Goal: Transaction & Acquisition: Purchase product/service

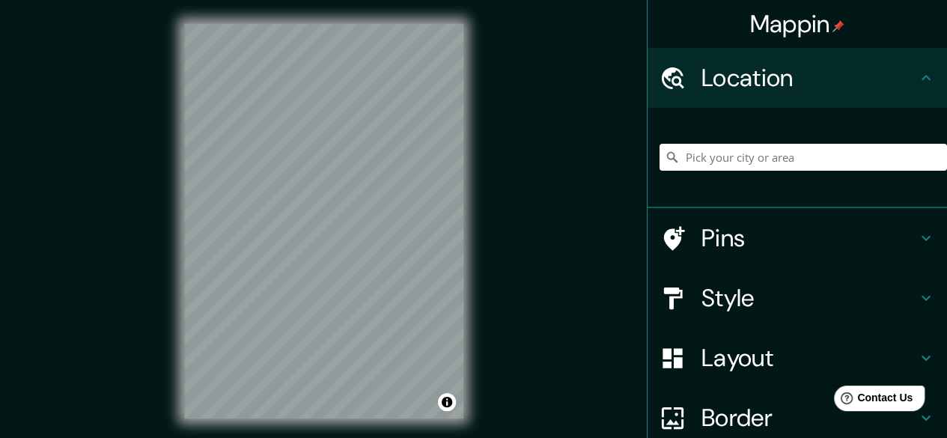
click at [608, 239] on div "Mappin Location Pins Style Layout Border Choose a border. Hint : you can make l…" at bounding box center [473, 233] width 947 height 467
click at [509, 324] on div "Mappin Location Pins Style Layout Border Choose a border. Hint : you can make l…" at bounding box center [473, 233] width 947 height 467
click at [710, 157] on input "Pick your city or area" at bounding box center [804, 157] width 288 height 27
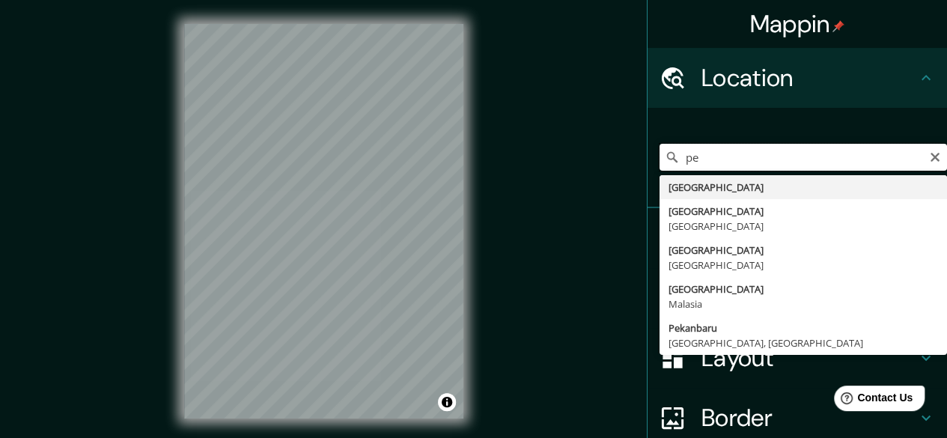
type input "p"
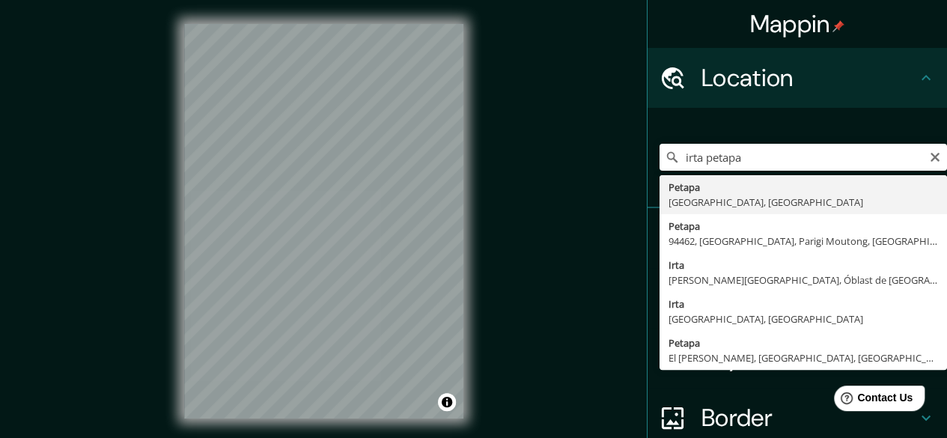
type input "Petapa, Departamento de Guatemala, Guatemala"
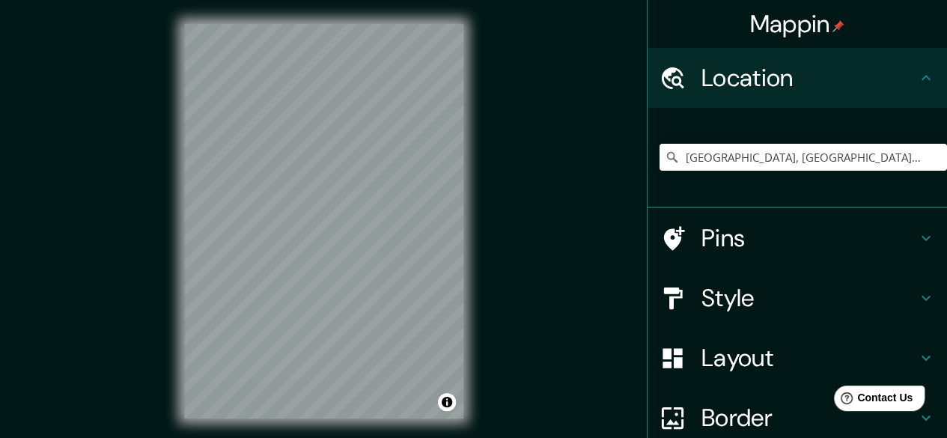
click at [542, 261] on div "Mappin Location Petapa, Departamento de Guatemala, Guatemala Pins Style Layout …" at bounding box center [473, 233] width 947 height 467
click at [722, 157] on input "Petapa, Departamento de Guatemala, Guatemala" at bounding box center [804, 157] width 288 height 27
click at [819, 199] on div "Petapa, Departamento de Guatemala, Guatemala" at bounding box center [798, 158] width 300 height 100
click at [447, 166] on div at bounding box center [451, 166] width 12 height 12
click at [446, 161] on div at bounding box center [445, 160] width 12 height 12
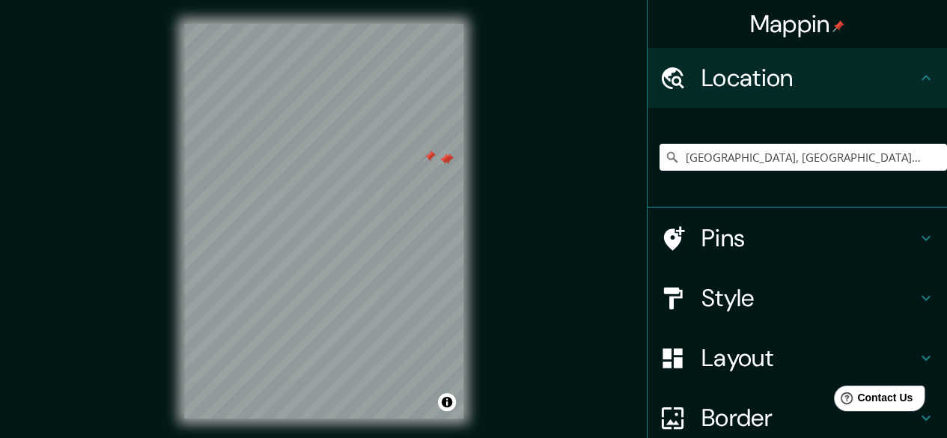
click at [449, 157] on div at bounding box center [445, 160] width 12 height 12
click at [446, 160] on div at bounding box center [448, 160] width 12 height 12
click at [440, 149] on div at bounding box center [443, 152] width 12 height 12
click at [434, 149] on div at bounding box center [432, 150] width 12 height 12
click at [421, 149] on div at bounding box center [419, 150] width 12 height 12
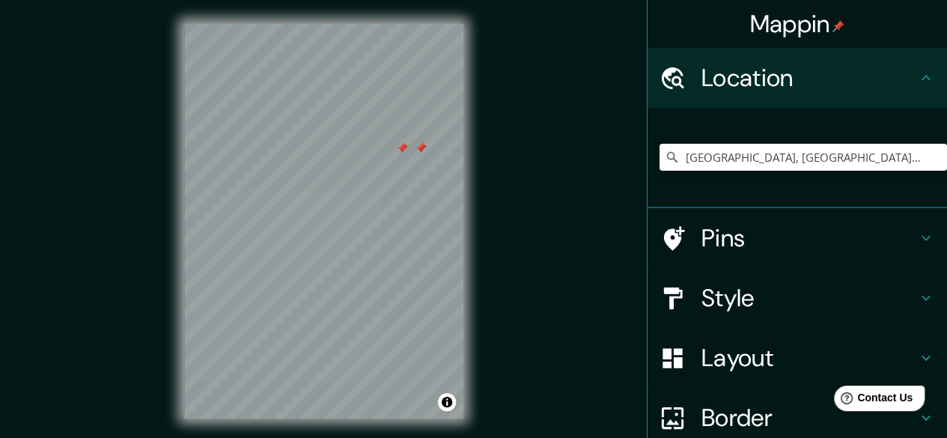
click at [406, 153] on div at bounding box center [402, 148] width 12 height 12
click at [424, 154] on div at bounding box center [421, 148] width 12 height 12
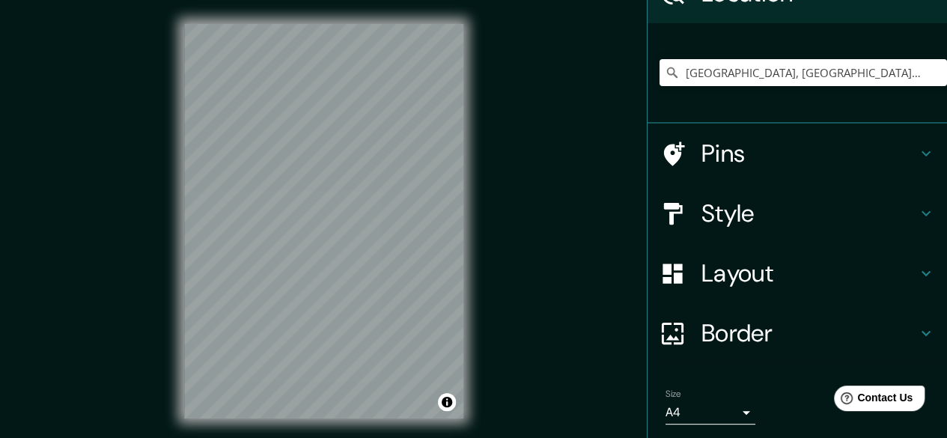
scroll to position [134, 0]
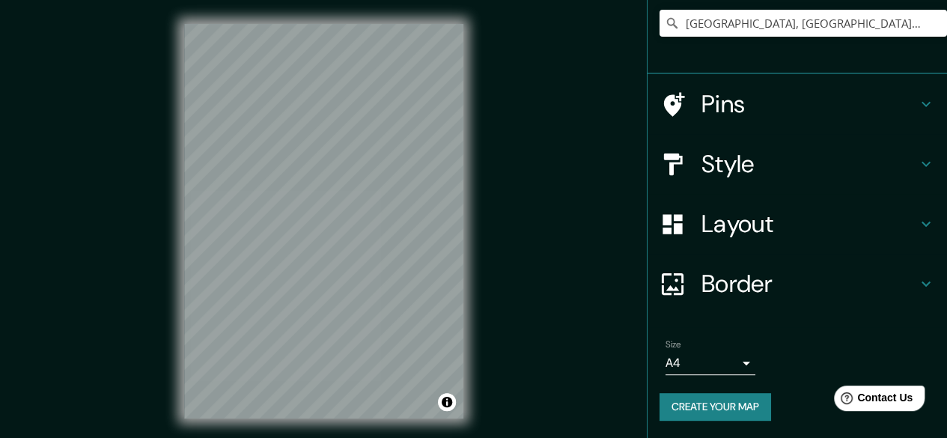
drag, startPoint x: 762, startPoint y: 181, endPoint x: 771, endPoint y: 213, distance: 33.4
click at [762, 181] on div "Style" at bounding box center [798, 164] width 300 height 60
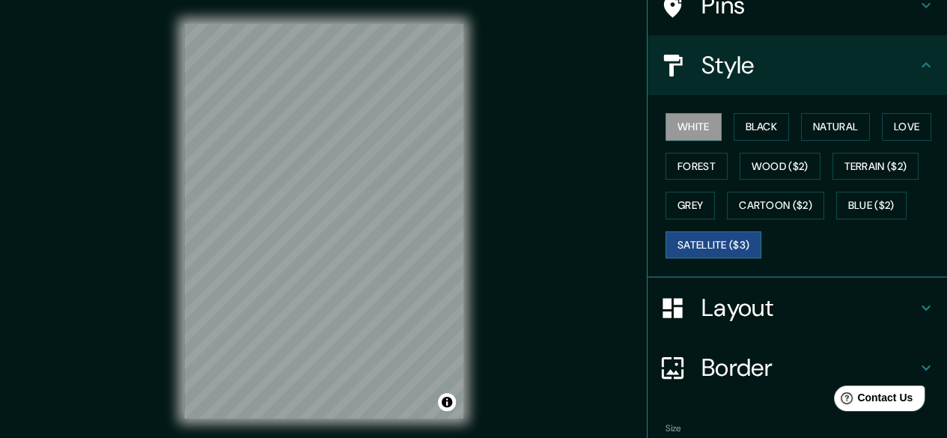
click at [725, 231] on button "Satellite ($3)" at bounding box center [714, 245] width 96 height 28
click at [711, 127] on div "White Black Natural Love Forest Wood ($2) Terrain ($2) Grey Cartoon ($2) Blue (…" at bounding box center [804, 185] width 288 height 157
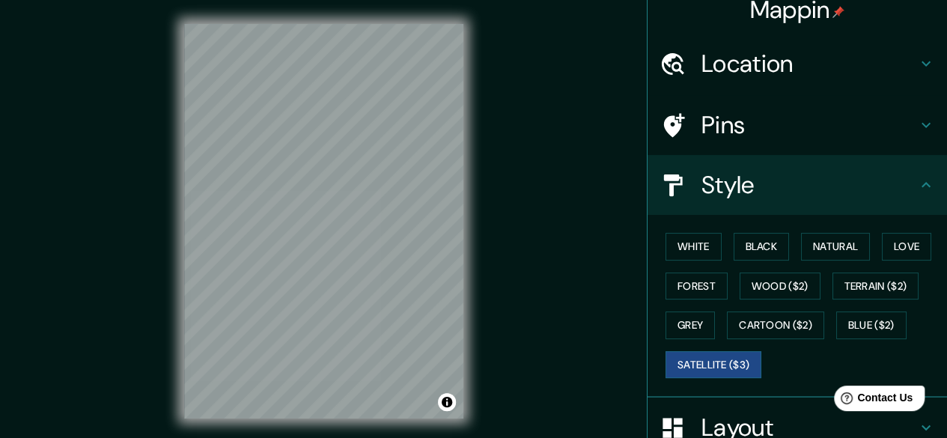
scroll to position [0, 0]
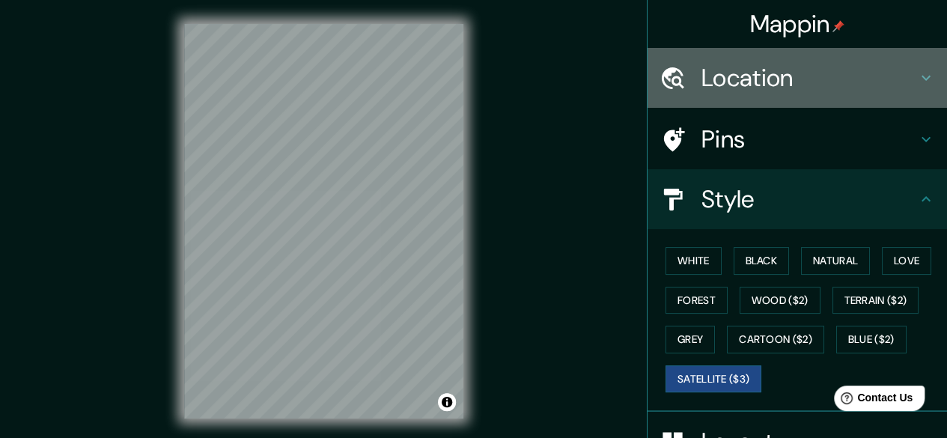
click at [729, 86] on h4 "Location" at bounding box center [810, 78] width 216 height 30
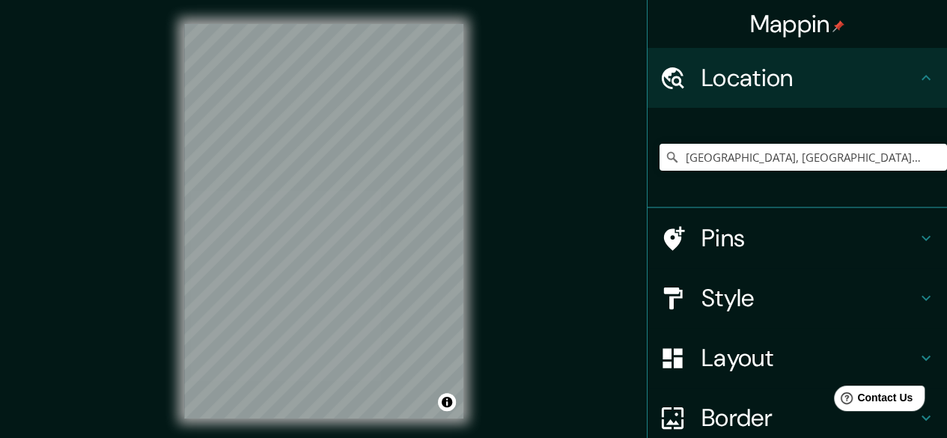
click at [772, 69] on h4 "Location" at bounding box center [810, 78] width 216 height 30
click at [858, 88] on h4 "Location" at bounding box center [810, 78] width 216 height 30
click at [903, 85] on h4 "Location" at bounding box center [810, 78] width 216 height 30
click at [792, 140] on div "Petapa, Departamento de Guatemala, Guatemala" at bounding box center [804, 157] width 288 height 75
click at [794, 157] on input "Petapa, Departamento de Guatemala, Guatemala" at bounding box center [804, 157] width 288 height 27
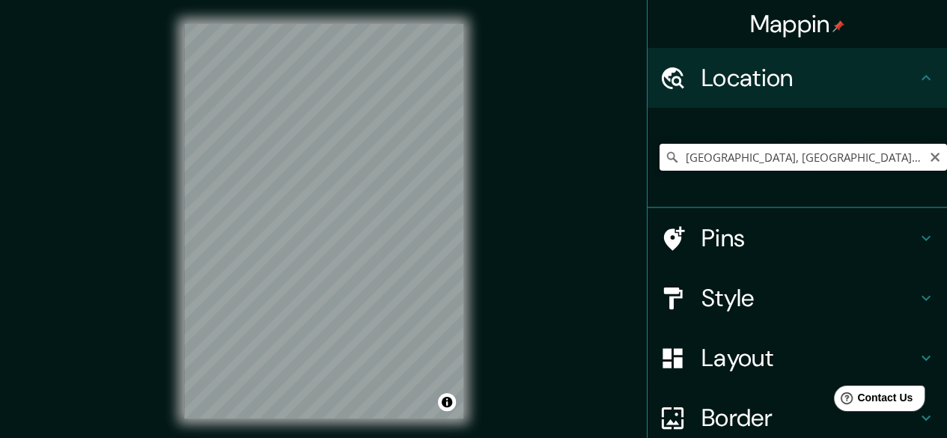
click at [797, 162] on input "Petapa, Departamento de Guatemala, Guatemala" at bounding box center [804, 157] width 288 height 27
click at [905, 156] on input "Petapa, Departamento de Guatemala, Guatemala" at bounding box center [804, 157] width 288 height 27
click at [667, 159] on icon at bounding box center [672, 157] width 10 height 10
click at [667, 156] on icon at bounding box center [672, 157] width 10 height 10
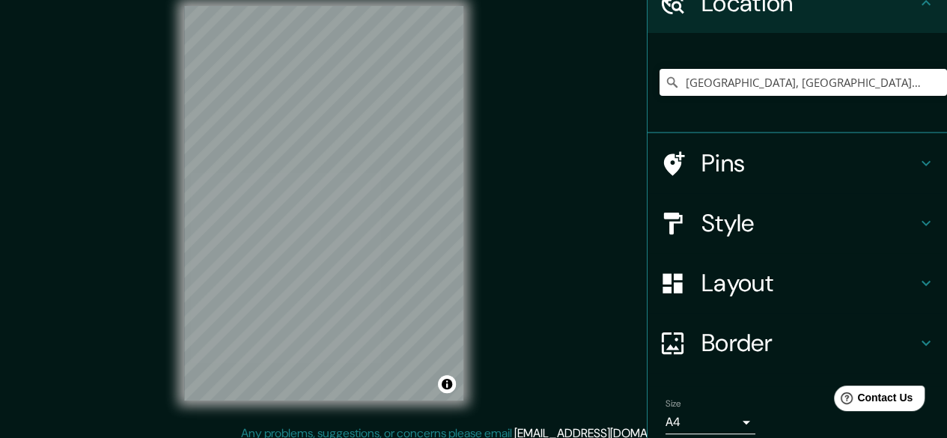
scroll to position [28, 0]
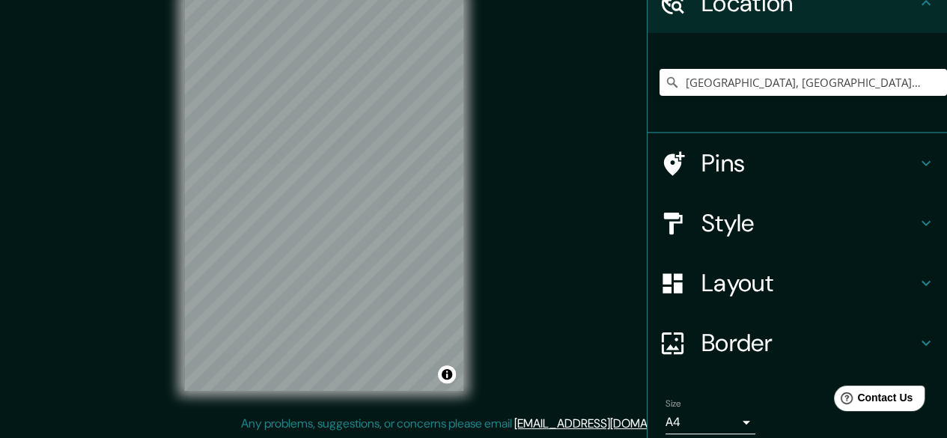
click at [719, 314] on div "Border" at bounding box center [798, 343] width 300 height 60
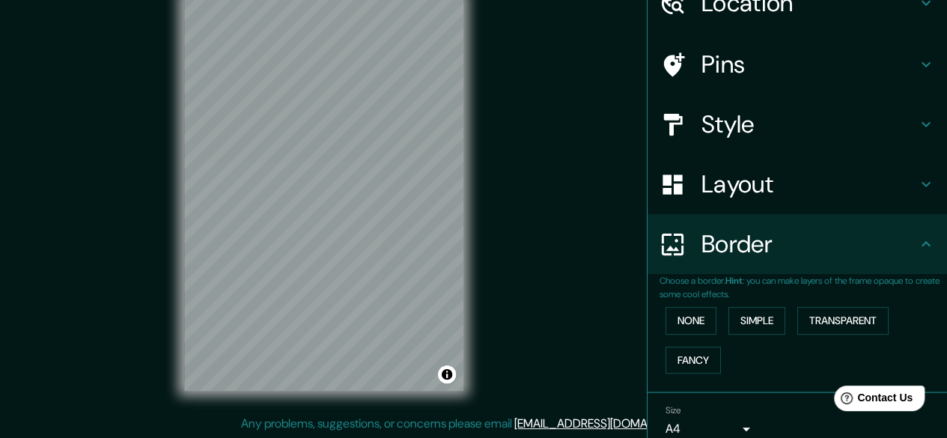
click at [765, 200] on div "Layout" at bounding box center [798, 184] width 300 height 60
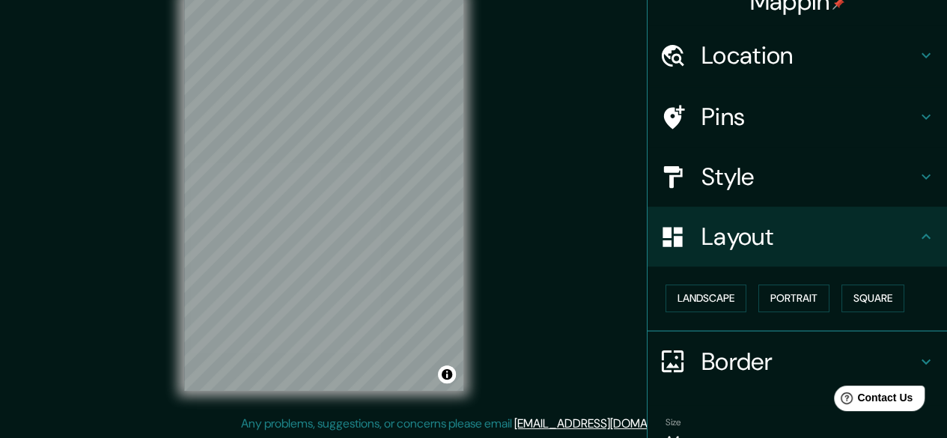
scroll to position [0, 0]
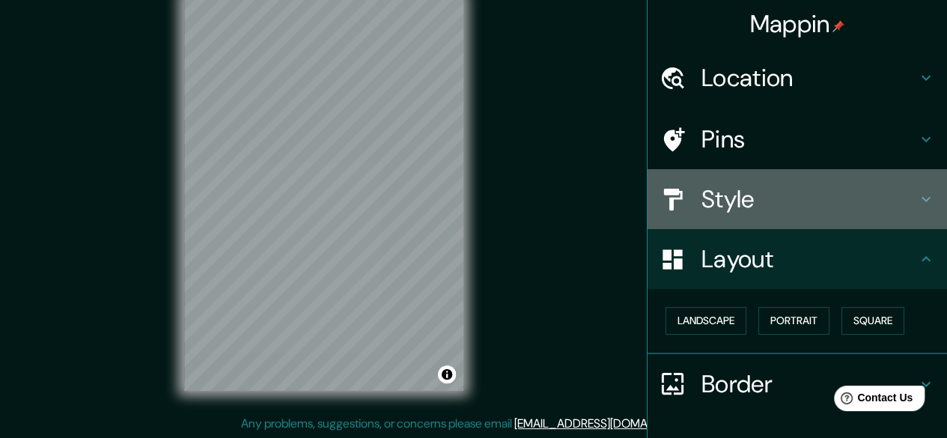
click at [795, 169] on div "Style" at bounding box center [798, 199] width 300 height 60
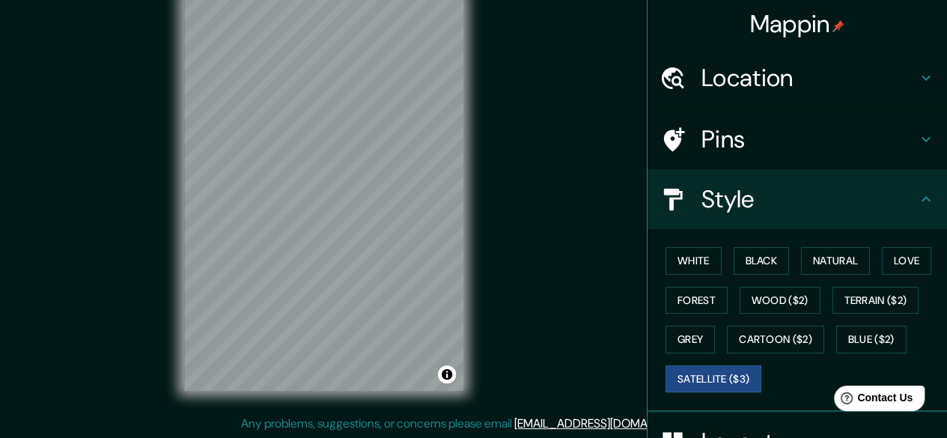
click at [801, 150] on h4 "Pins" at bounding box center [810, 139] width 216 height 30
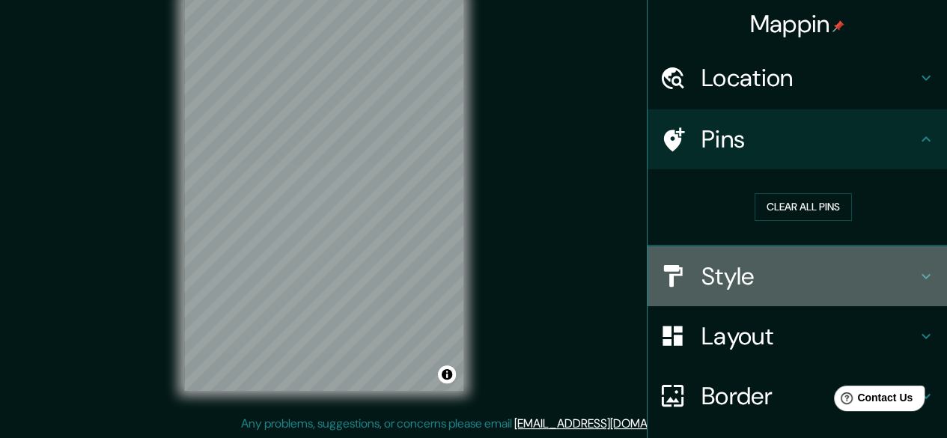
click at [726, 281] on h4 "Style" at bounding box center [810, 276] width 216 height 30
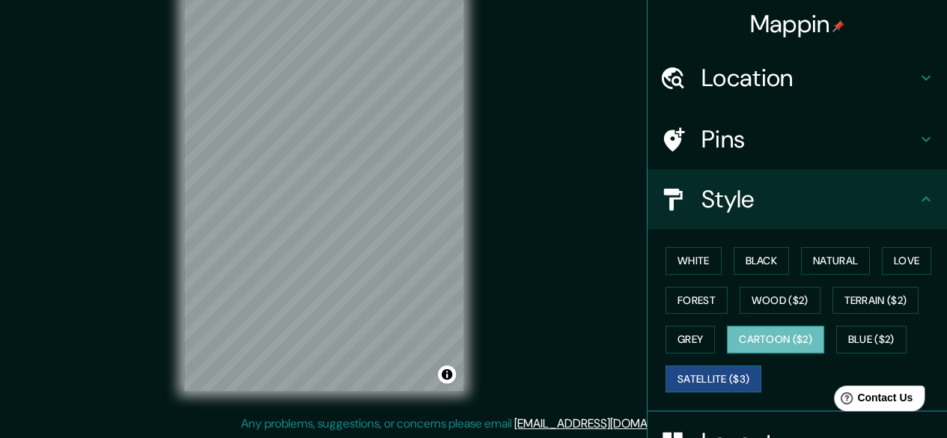
click at [768, 339] on button "Cartoon ($2)" at bounding box center [775, 340] width 97 height 28
click at [883, 50] on div "Location" at bounding box center [798, 78] width 300 height 60
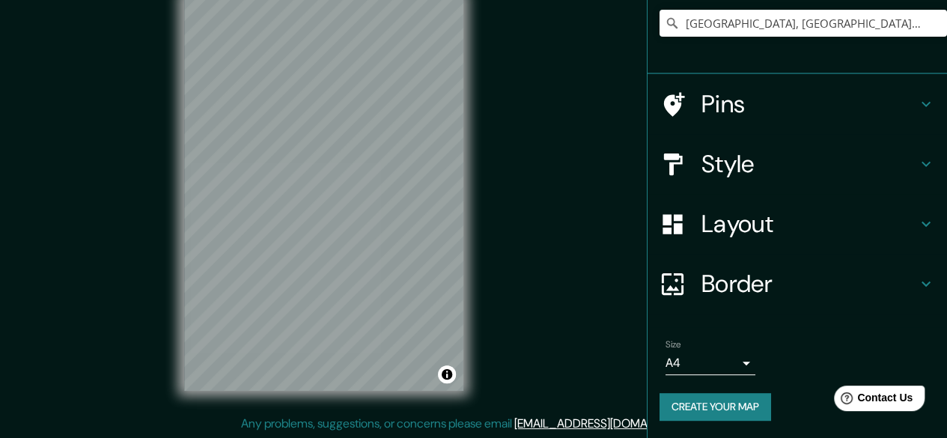
click at [749, 213] on h4 "Layout" at bounding box center [810, 224] width 216 height 30
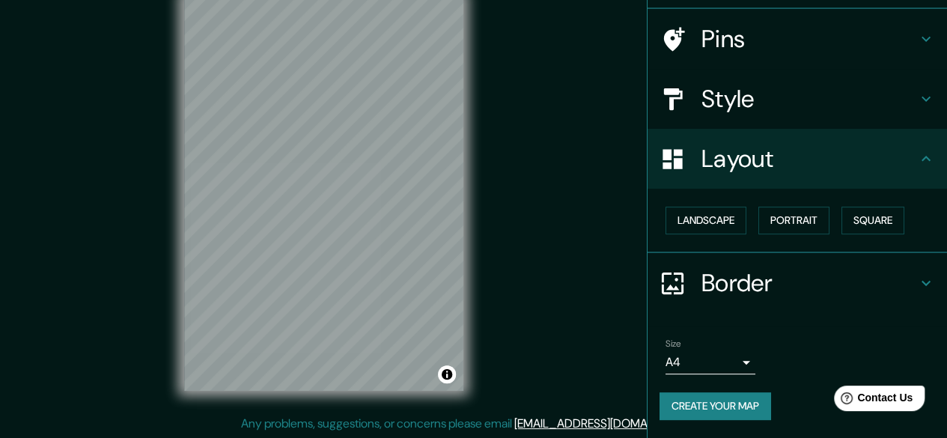
scroll to position [99, 0]
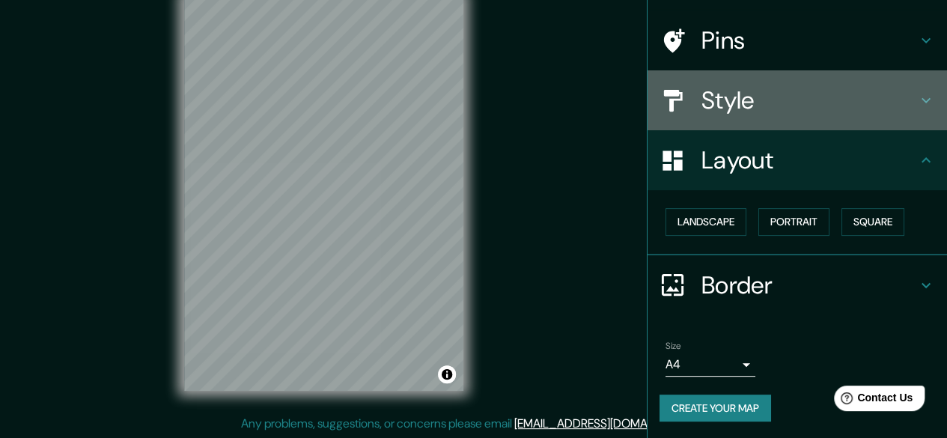
click at [712, 110] on h4 "Style" at bounding box center [810, 100] width 216 height 30
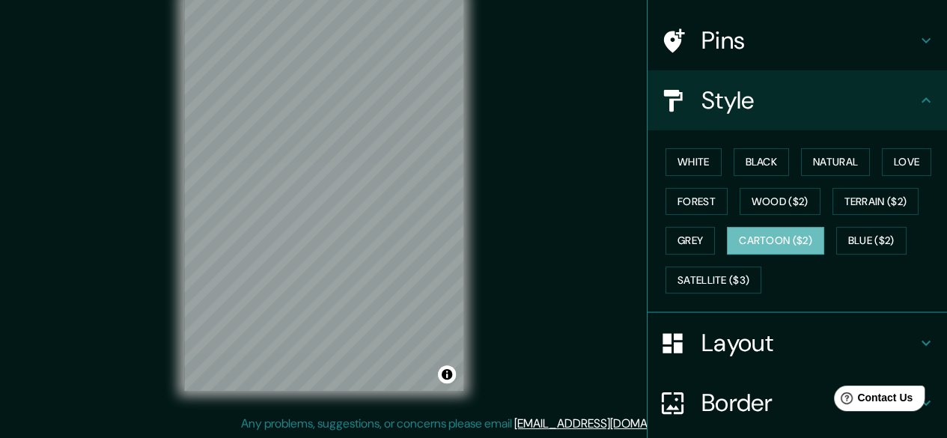
click at [734, 64] on div "Pins" at bounding box center [798, 40] width 300 height 60
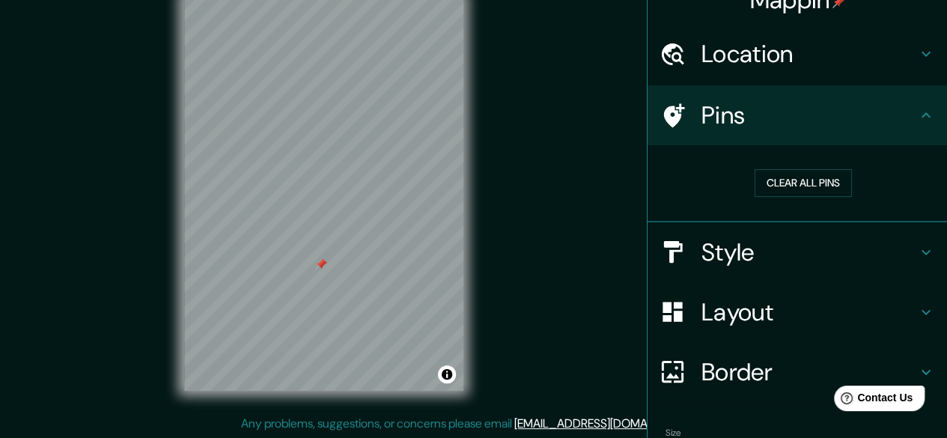
scroll to position [0, 0]
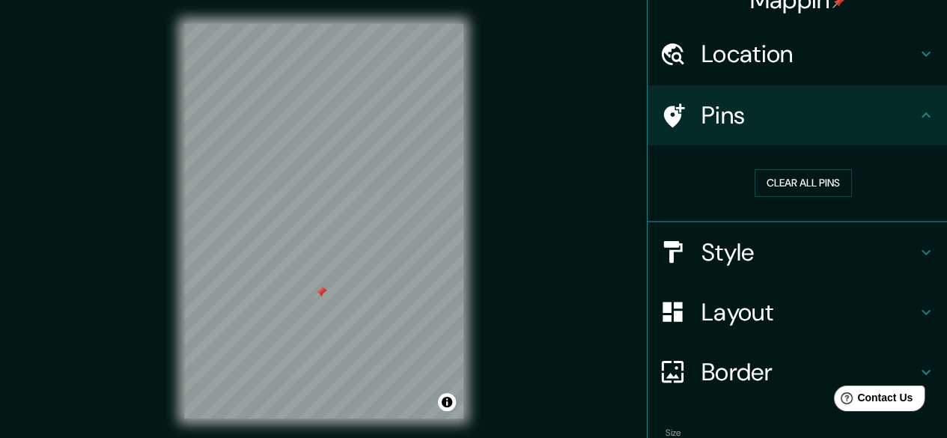
click at [786, 261] on h4 "Style" at bounding box center [810, 252] width 216 height 30
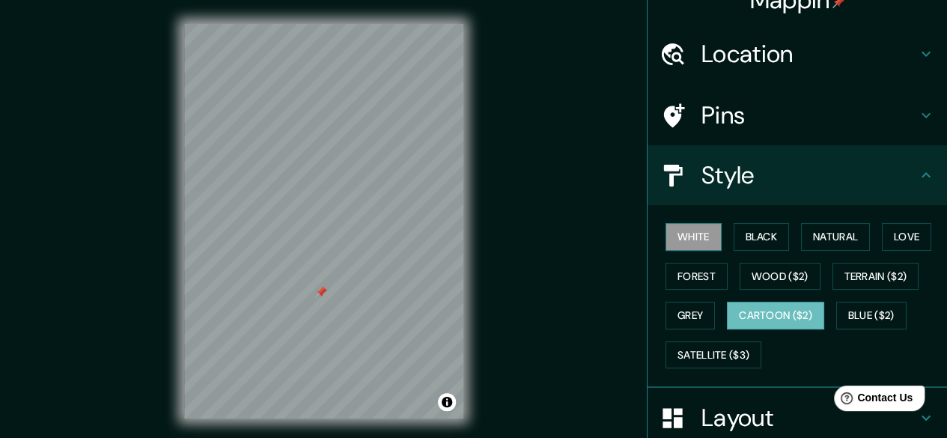
click at [679, 231] on button "White" at bounding box center [694, 237] width 56 height 28
click at [735, 231] on button "Black" at bounding box center [762, 237] width 56 height 28
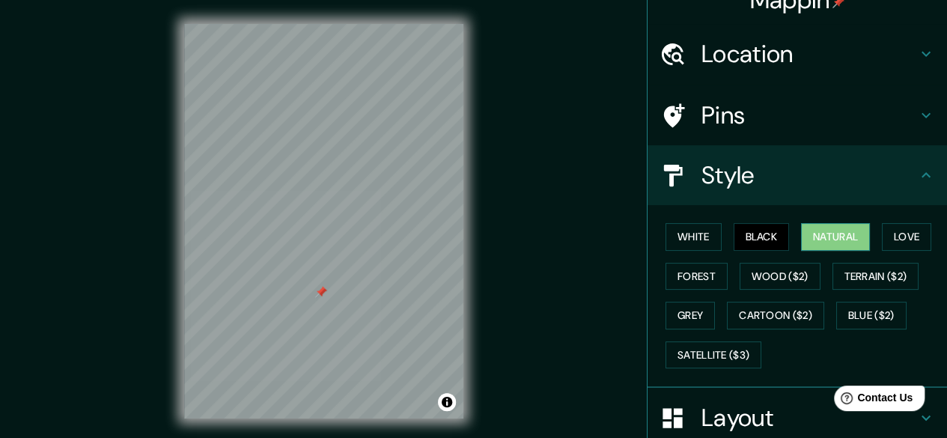
click at [825, 225] on button "Natural" at bounding box center [835, 237] width 69 height 28
click at [882, 236] on button "Love" at bounding box center [906, 237] width 49 height 28
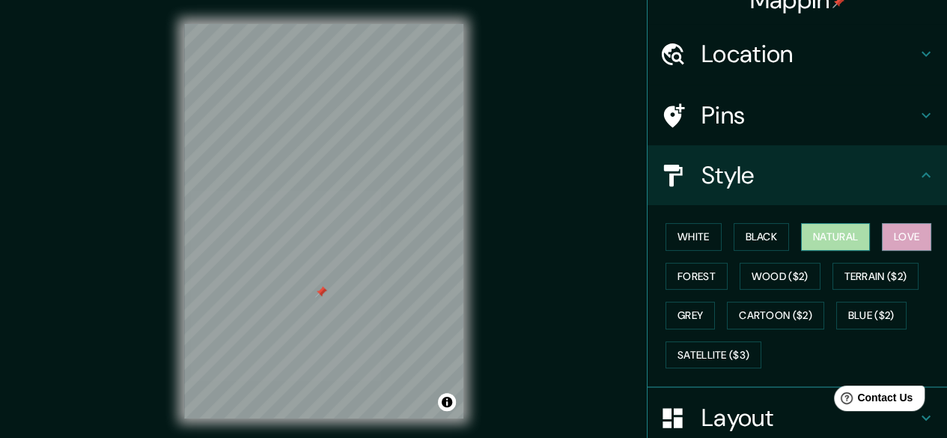
click at [852, 240] on button "Natural" at bounding box center [835, 237] width 69 height 28
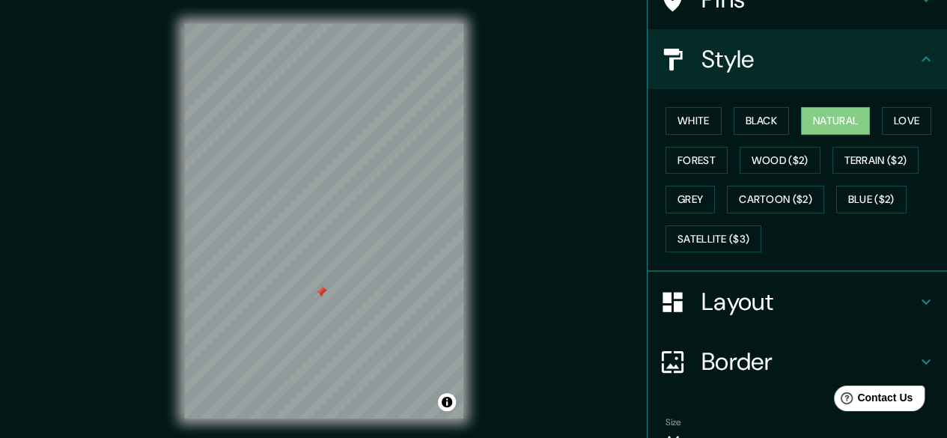
scroll to position [174, 0]
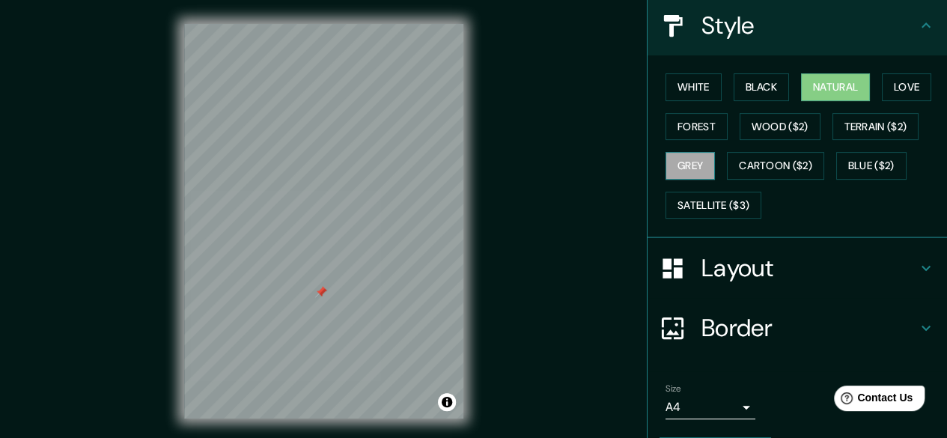
click at [701, 169] on button "Grey" at bounding box center [690, 166] width 49 height 28
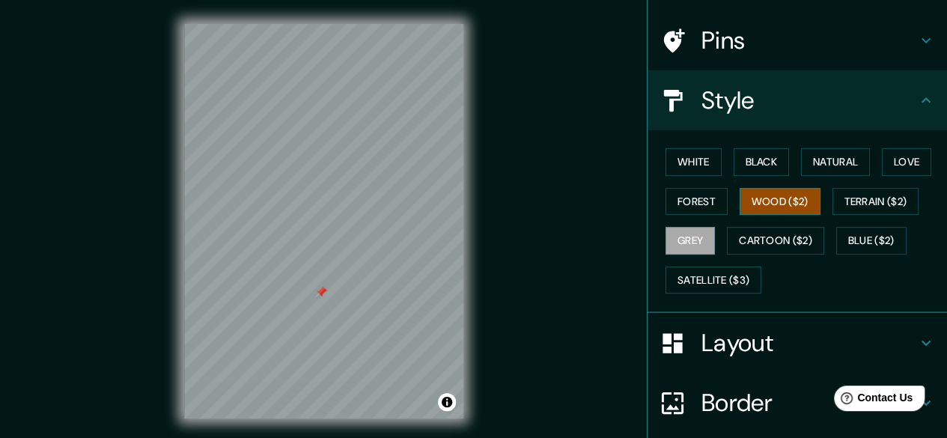
click at [759, 212] on button "Wood ($2)" at bounding box center [780, 202] width 81 height 28
click at [703, 207] on button "Forest" at bounding box center [697, 202] width 62 height 28
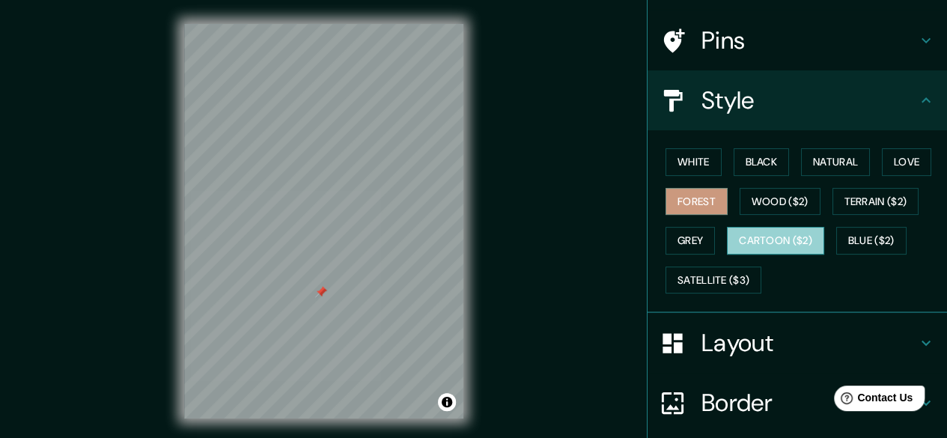
click at [797, 234] on button "Cartoon ($2)" at bounding box center [775, 241] width 97 height 28
click at [687, 207] on button "Forest" at bounding box center [697, 202] width 62 height 28
click at [745, 164] on button "Black" at bounding box center [762, 162] width 56 height 28
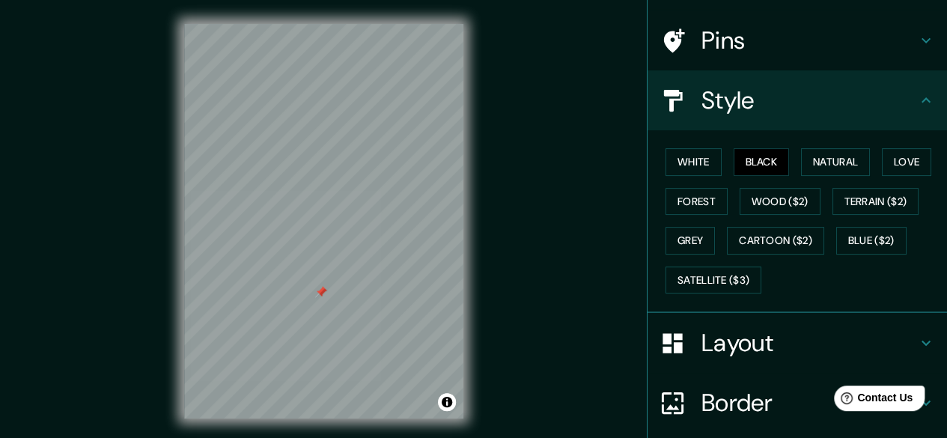
click at [711, 164] on div "White Black Natural Love Forest Wood ($2) Terrain ($2) Grey Cartoon ($2) Blue (…" at bounding box center [804, 220] width 288 height 157
click at [670, 161] on button "White" at bounding box center [694, 162] width 56 height 28
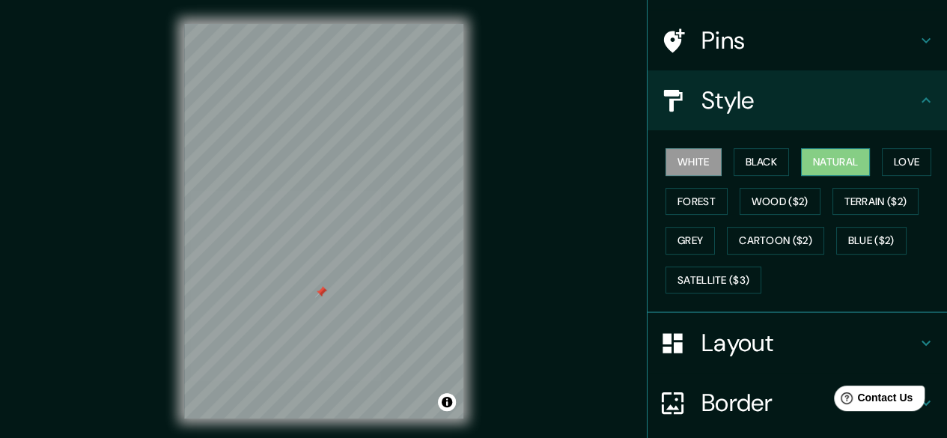
click at [839, 159] on button "Natural" at bounding box center [835, 162] width 69 height 28
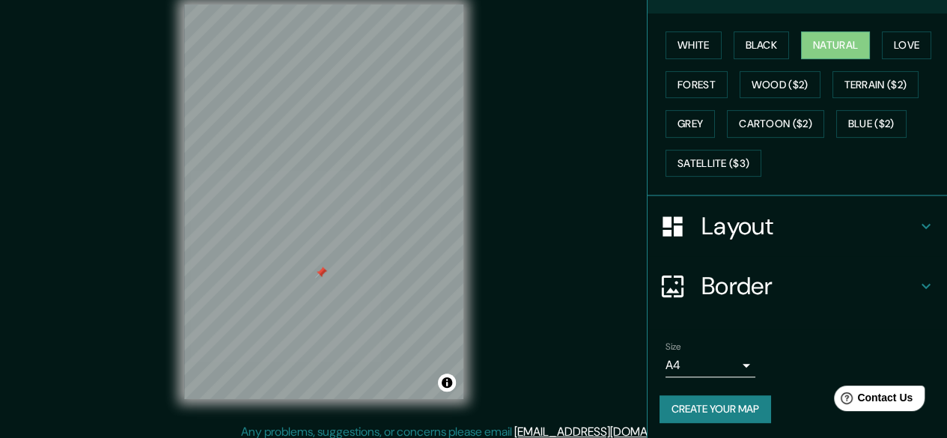
scroll to position [28, 0]
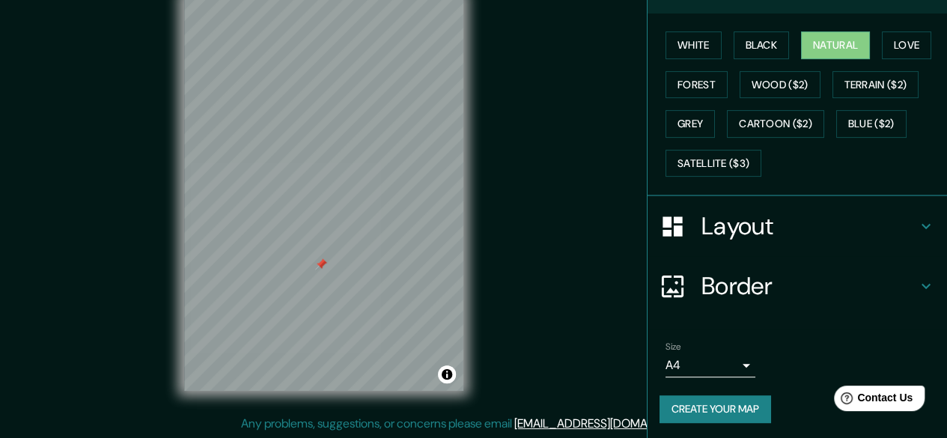
click at [716, 401] on button "Create your map" at bounding box center [716, 409] width 112 height 28
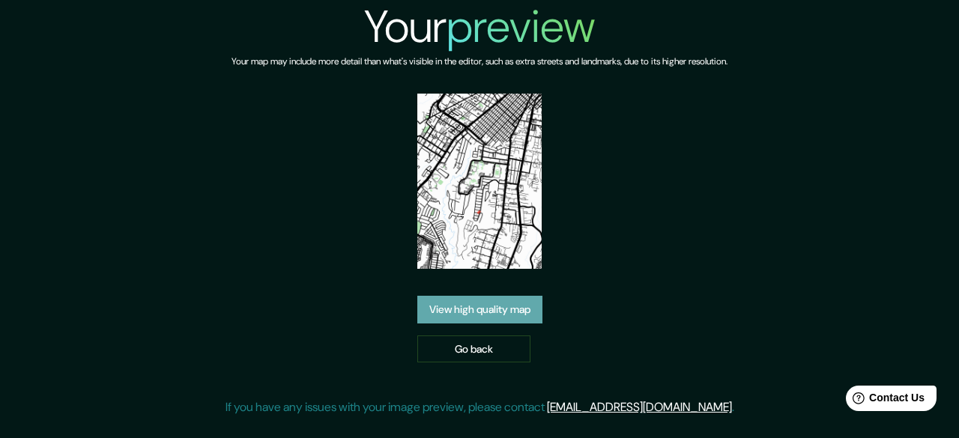
click at [510, 317] on link "View high quality map" at bounding box center [479, 310] width 125 height 28
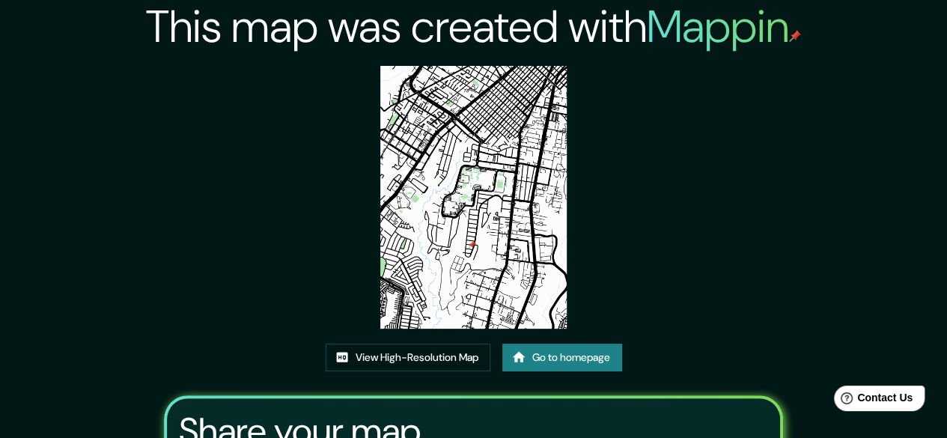
click at [521, 258] on img at bounding box center [473, 197] width 186 height 263
drag, startPoint x: 512, startPoint y: 279, endPoint x: 478, endPoint y: 291, distance: 36.7
click at [478, 291] on img at bounding box center [473, 197] width 186 height 263
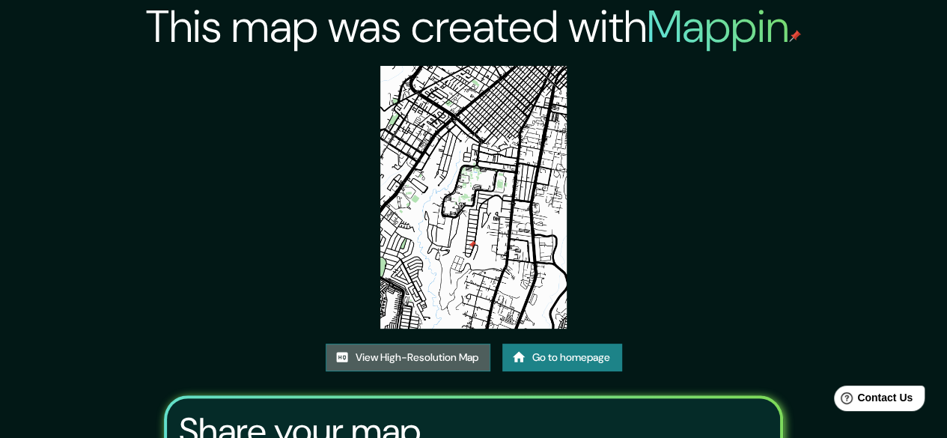
click at [425, 366] on link "View High-Resolution Map" at bounding box center [408, 358] width 165 height 28
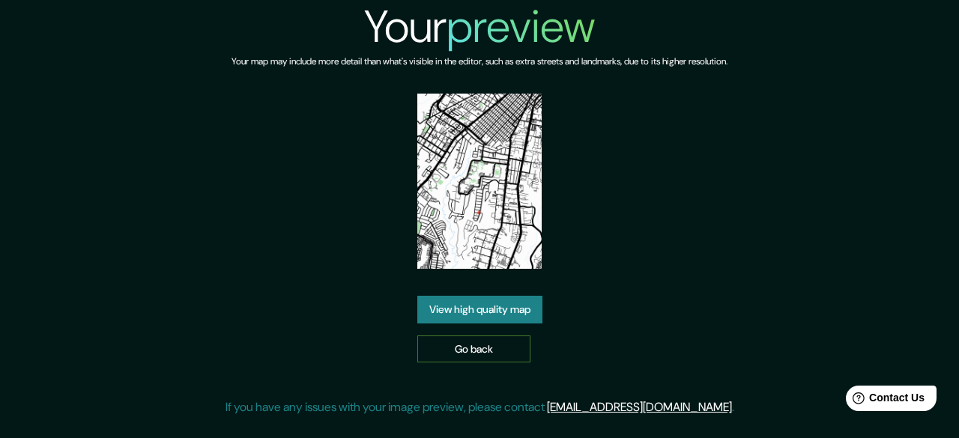
click at [454, 349] on link "Go back" at bounding box center [473, 350] width 113 height 28
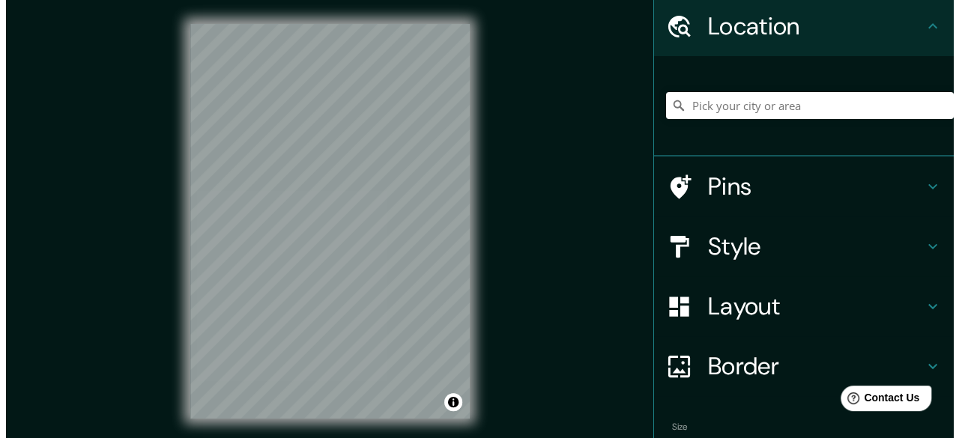
scroll to position [75, 0]
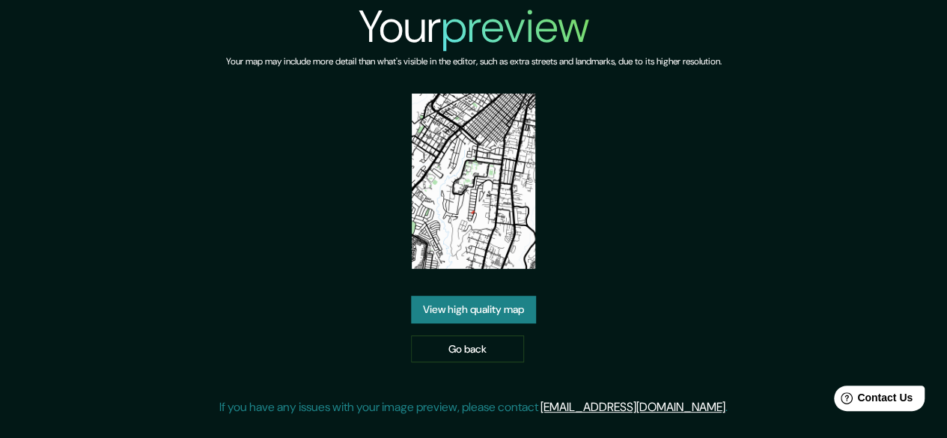
click at [722, 73] on div "Your map may include more detail than what's visible in the editor, such as ext…" at bounding box center [474, 74] width 496 height 40
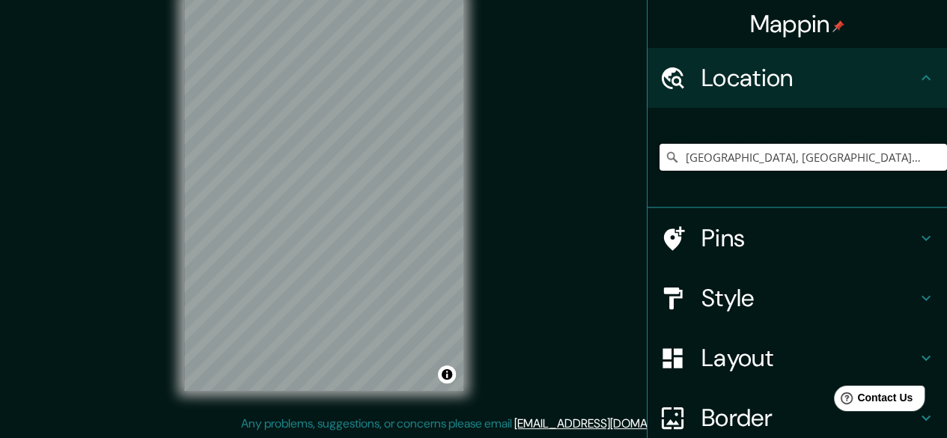
click at [707, 160] on input "Petapa, Departamento de Guatemala, Guatemala" at bounding box center [804, 157] width 288 height 27
click at [665, 158] on icon at bounding box center [672, 157] width 15 height 15
click at [665, 156] on icon at bounding box center [672, 157] width 15 height 15
click at [665, 161] on icon at bounding box center [672, 157] width 15 height 15
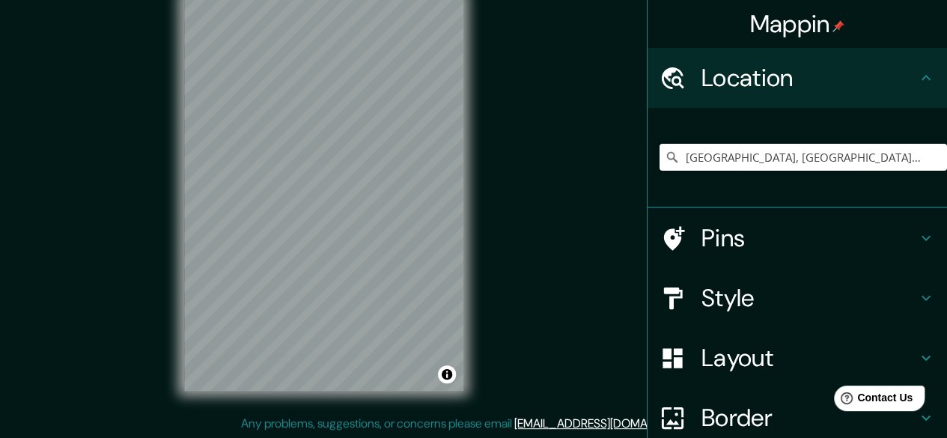
click at [660, 147] on input "Petapa, Departamento de Guatemala, Guatemala" at bounding box center [804, 157] width 288 height 27
click at [908, 154] on input "Petapa, Departamento de Guatemala, Guatemala" at bounding box center [804, 157] width 288 height 27
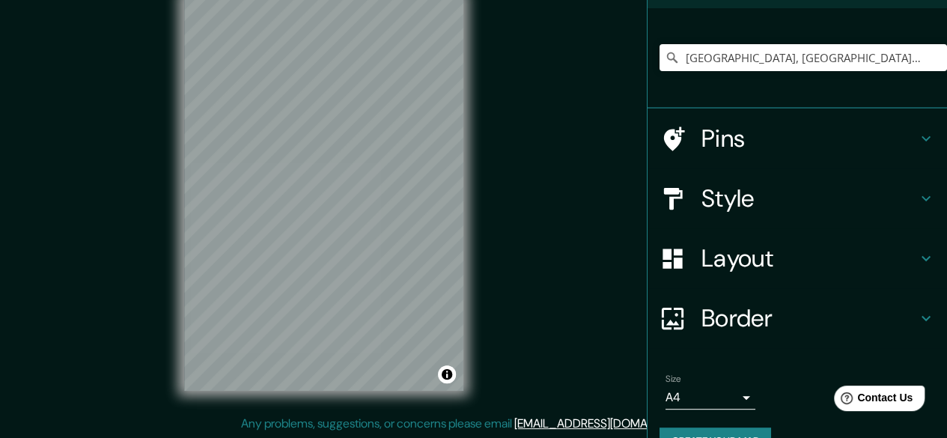
scroll to position [134, 0]
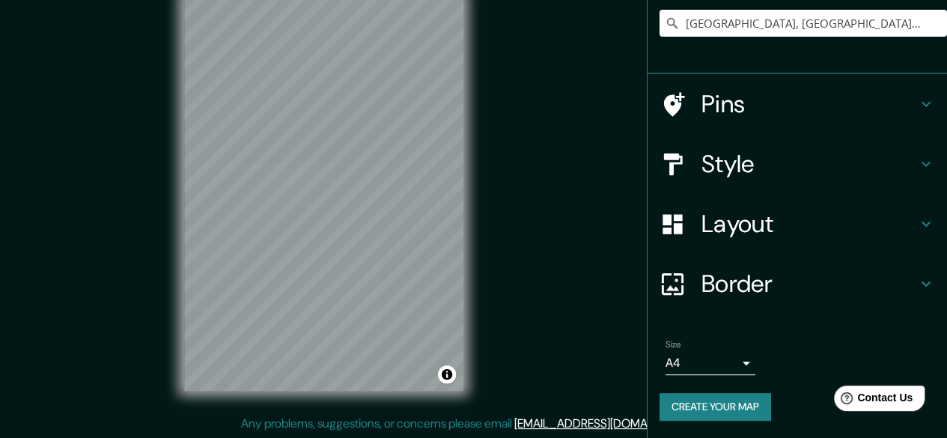
click at [732, 137] on div "Style" at bounding box center [798, 164] width 300 height 60
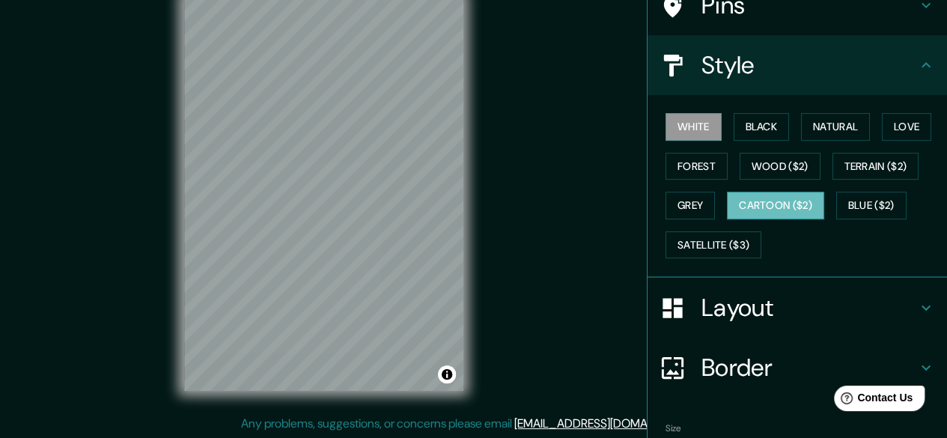
click at [759, 203] on button "Cartoon ($2)" at bounding box center [775, 206] width 97 height 28
click at [529, 266] on div "Mappin Location Petapa, Departamento de Guatemala, Guatemala Petapa Departament…" at bounding box center [473, 205] width 947 height 467
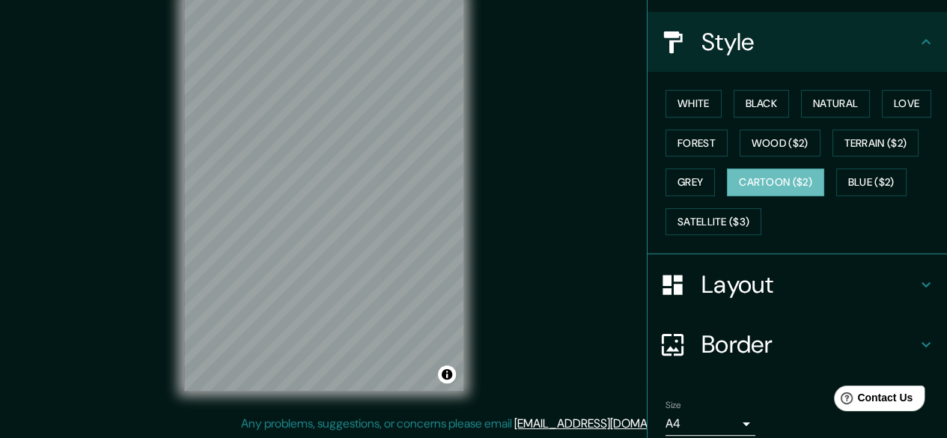
scroll to position [66, 0]
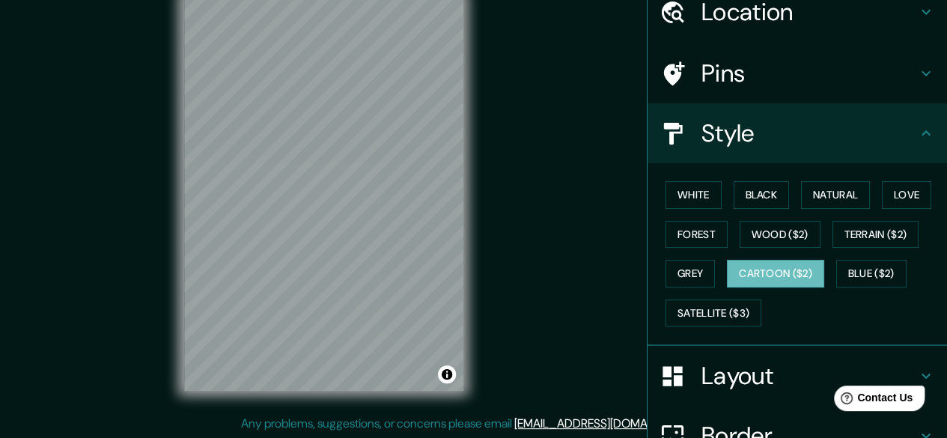
click at [754, 69] on h4 "Pins" at bounding box center [810, 73] width 216 height 30
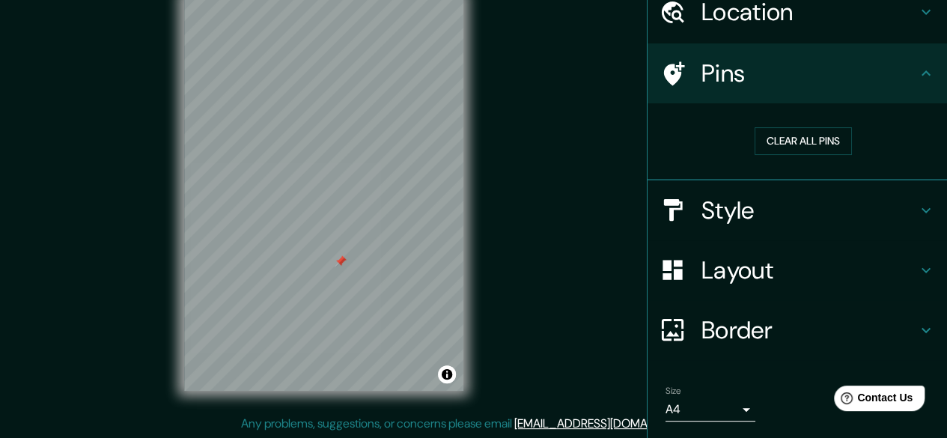
click at [872, 86] on h4 "Pins" at bounding box center [810, 73] width 216 height 30
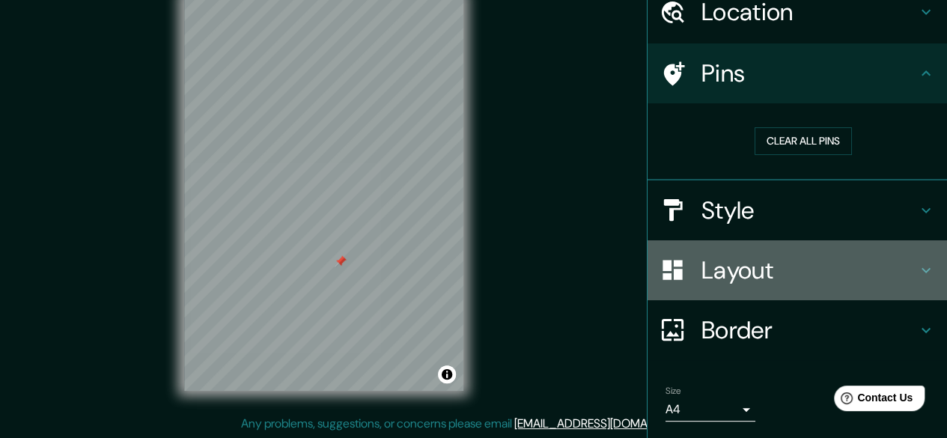
click at [821, 272] on h4 "Layout" at bounding box center [810, 270] width 216 height 30
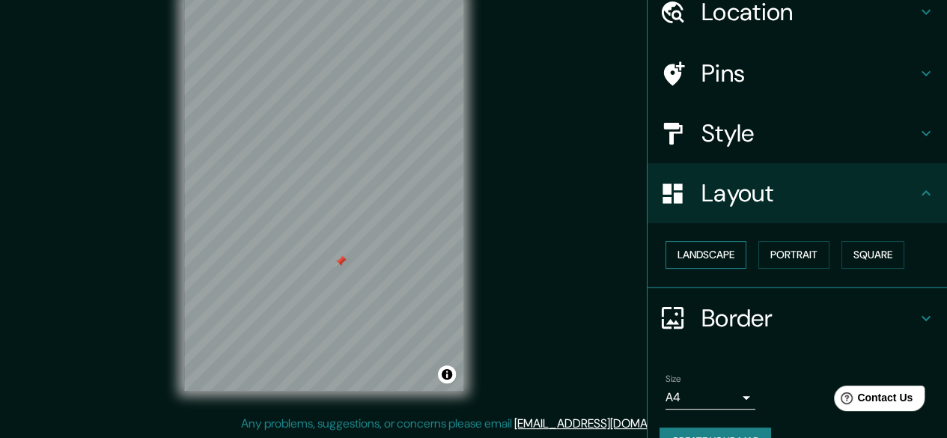
click at [717, 261] on button "Landscape" at bounding box center [706, 255] width 81 height 28
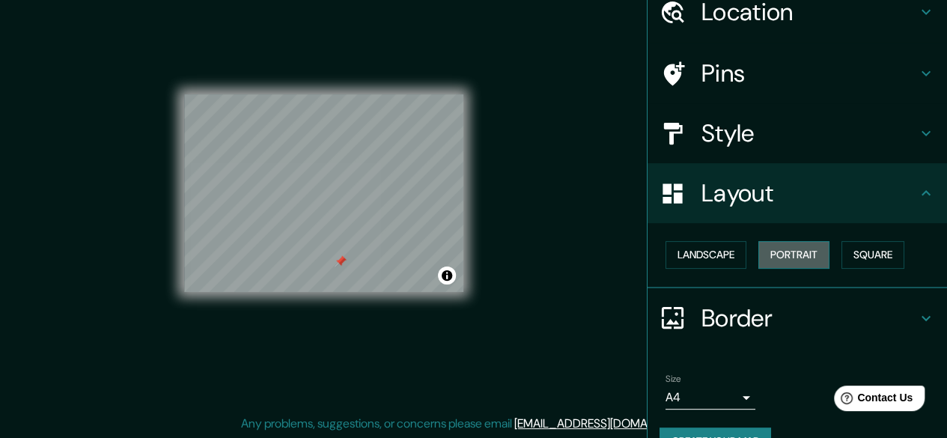
click at [765, 252] on button "Portrait" at bounding box center [794, 255] width 71 height 28
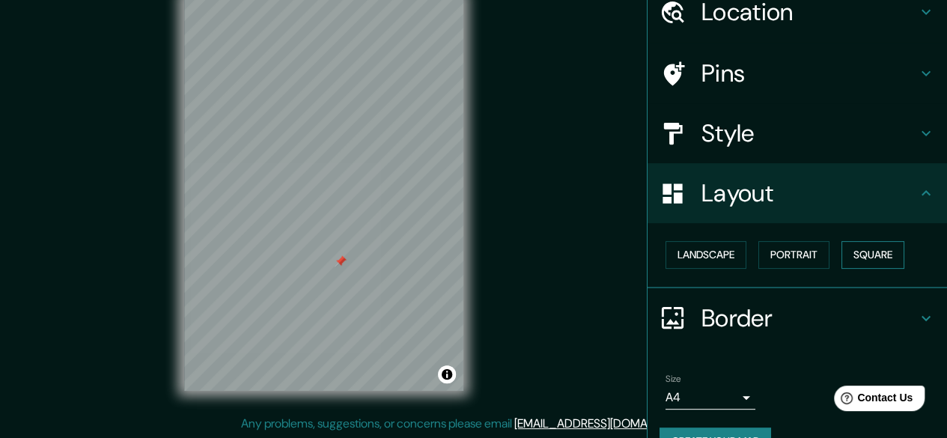
click at [849, 243] on button "Square" at bounding box center [873, 255] width 63 height 28
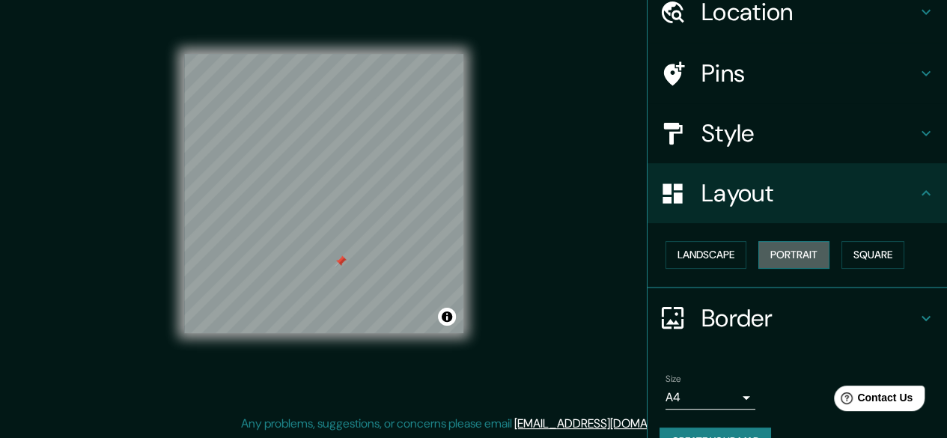
click at [770, 252] on button "Portrait" at bounding box center [794, 255] width 71 height 28
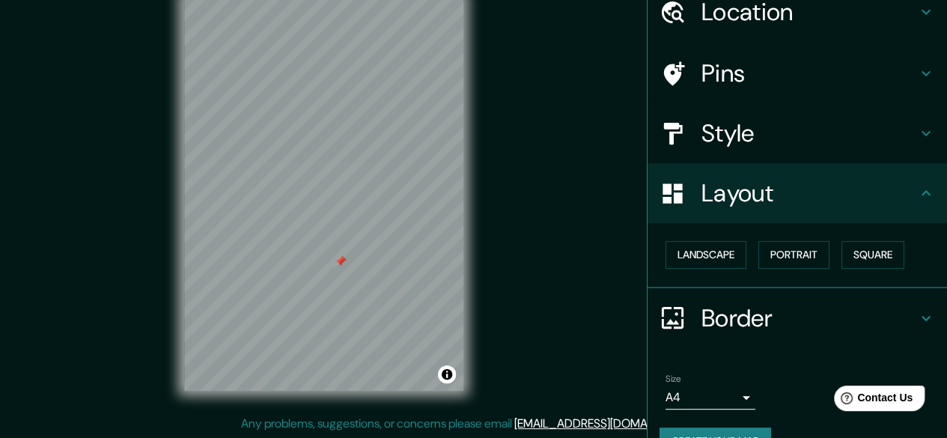
click at [736, 314] on h4 "Border" at bounding box center [810, 318] width 216 height 30
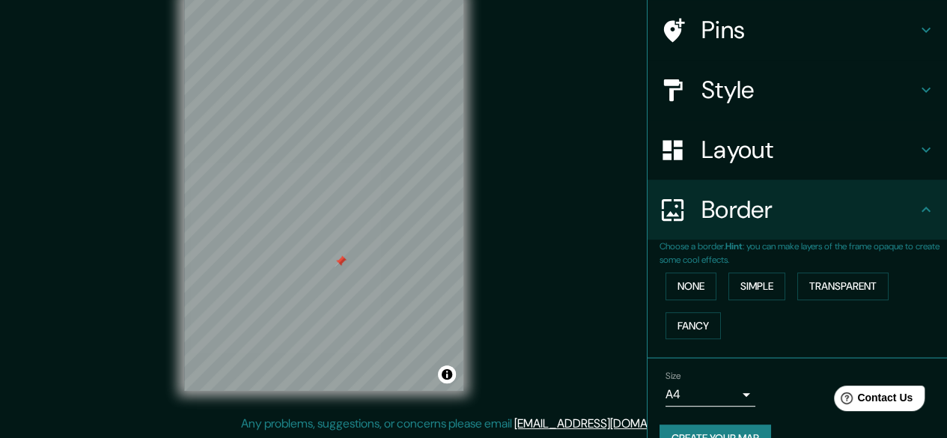
scroll to position [139, 0]
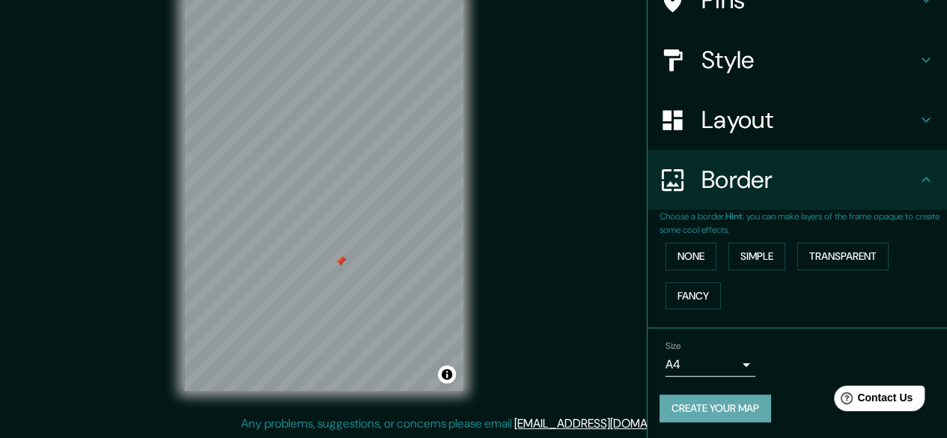
click at [717, 398] on button "Create your map" at bounding box center [716, 409] width 112 height 28
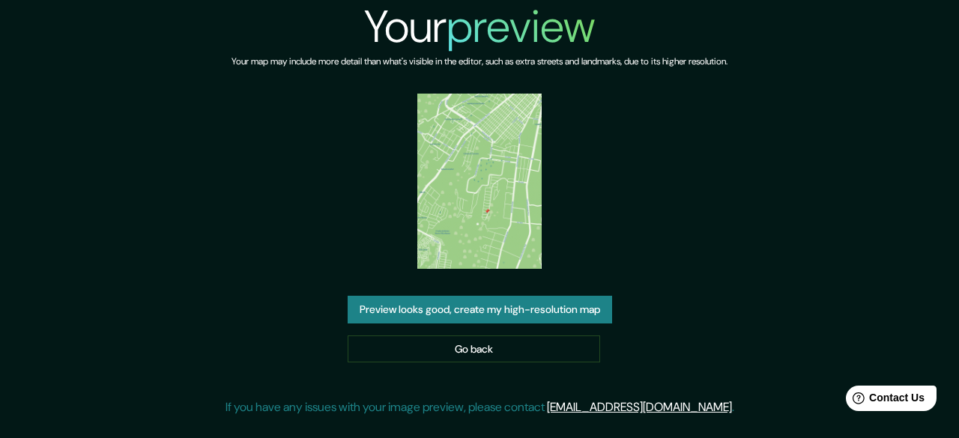
drag, startPoint x: 472, startPoint y: 228, endPoint x: 682, endPoint y: 294, distance: 219.6
click at [682, 294] on div "Your preview Your map may include more detail than what's visible in the editor…" at bounding box center [479, 214] width 509 height 428
click at [605, 315] on button "Preview looks good, create my high-resolution map" at bounding box center [479, 310] width 264 height 28
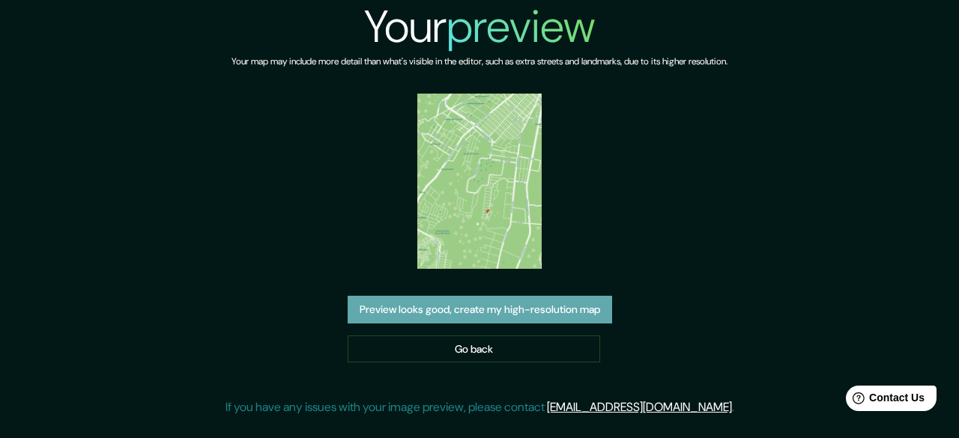
click at [488, 318] on button "Preview looks good, create my high-resolution map" at bounding box center [479, 310] width 264 height 28
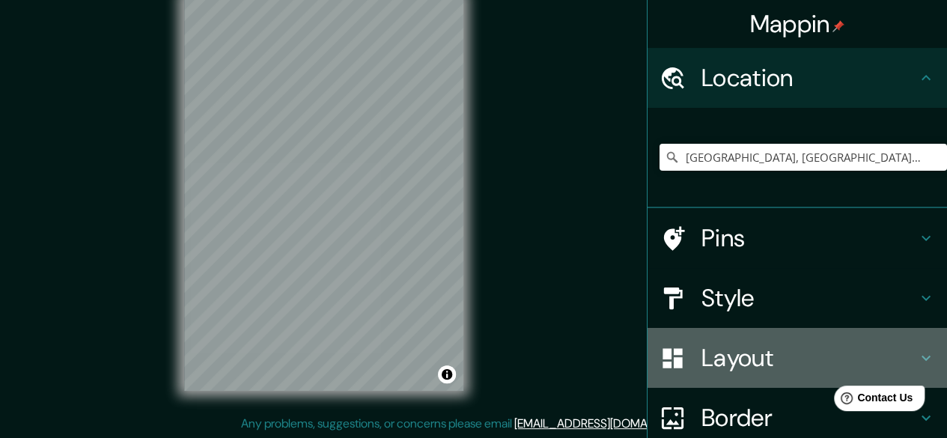
click at [827, 359] on h4 "Layout" at bounding box center [810, 358] width 216 height 30
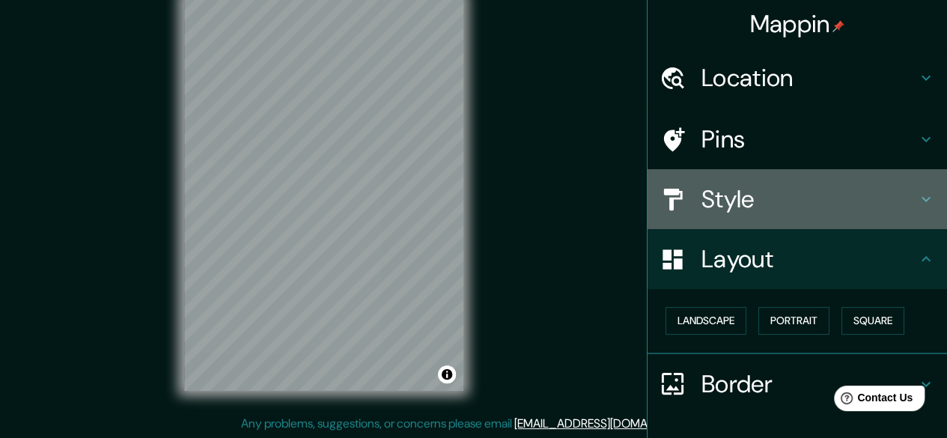
click at [752, 173] on div "Style" at bounding box center [798, 199] width 300 height 60
